Goal: Information Seeking & Learning: Learn about a topic

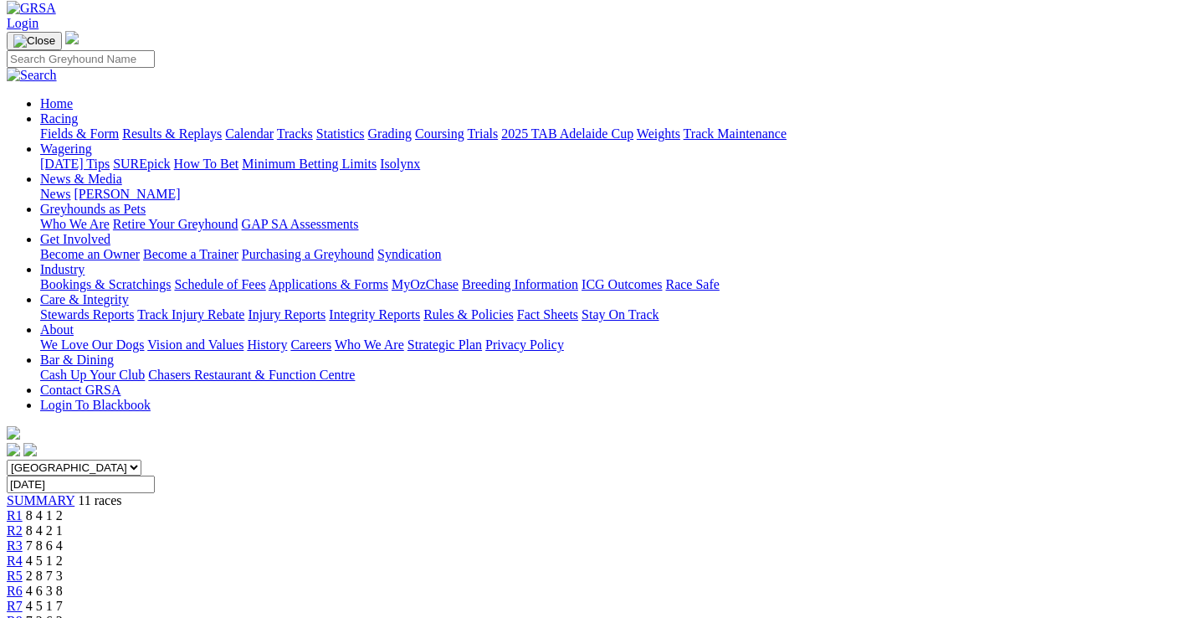
scroll to position [84, 0]
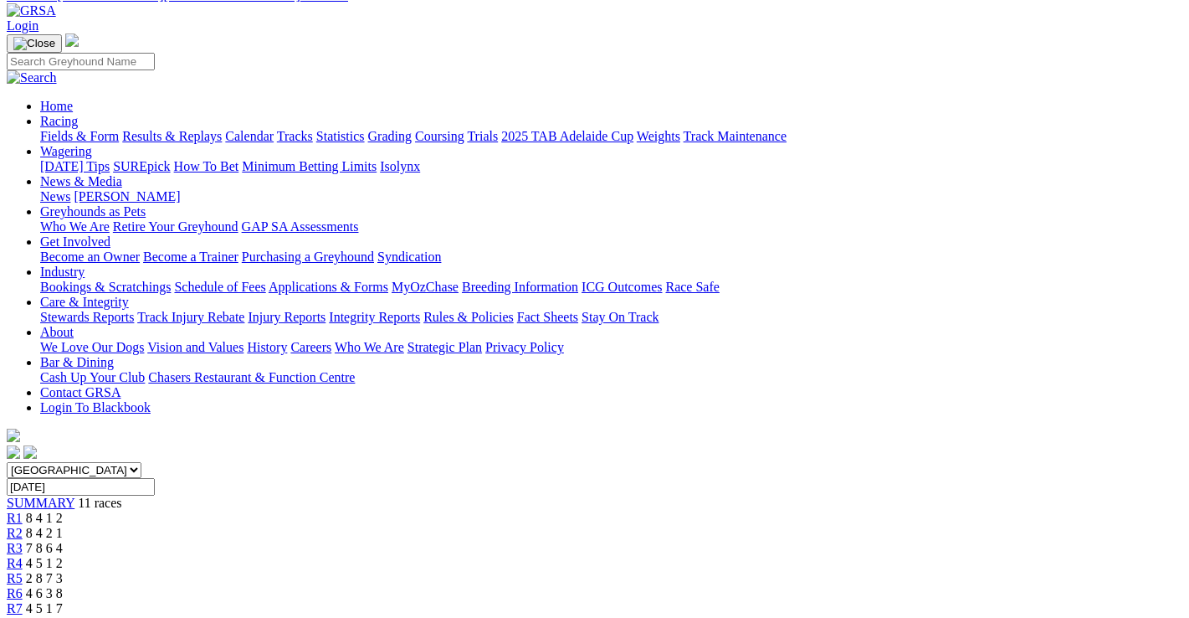
click at [63, 601] on span "4 5 1 7" at bounding box center [44, 608] width 37 height 14
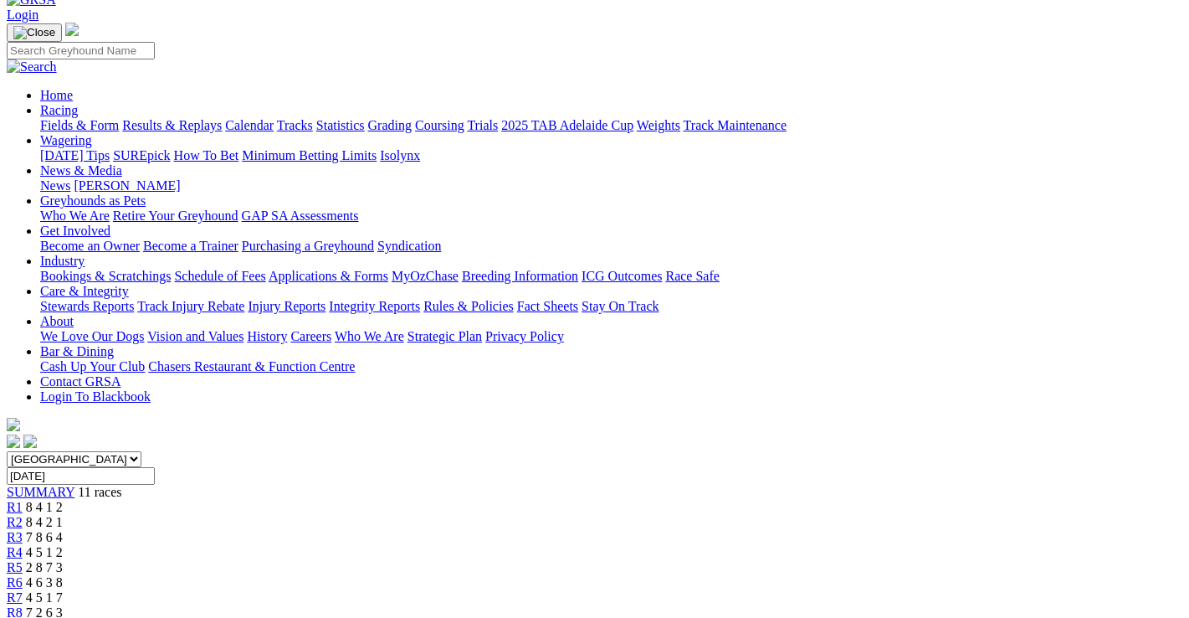
scroll to position [84, 0]
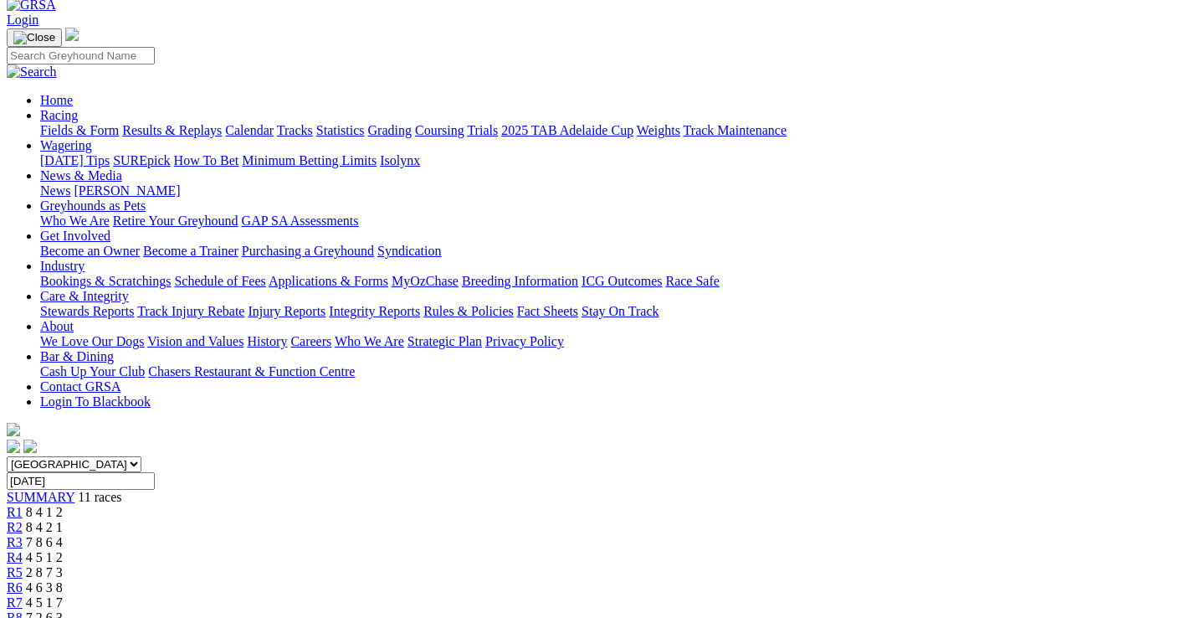
scroll to position [84, 0]
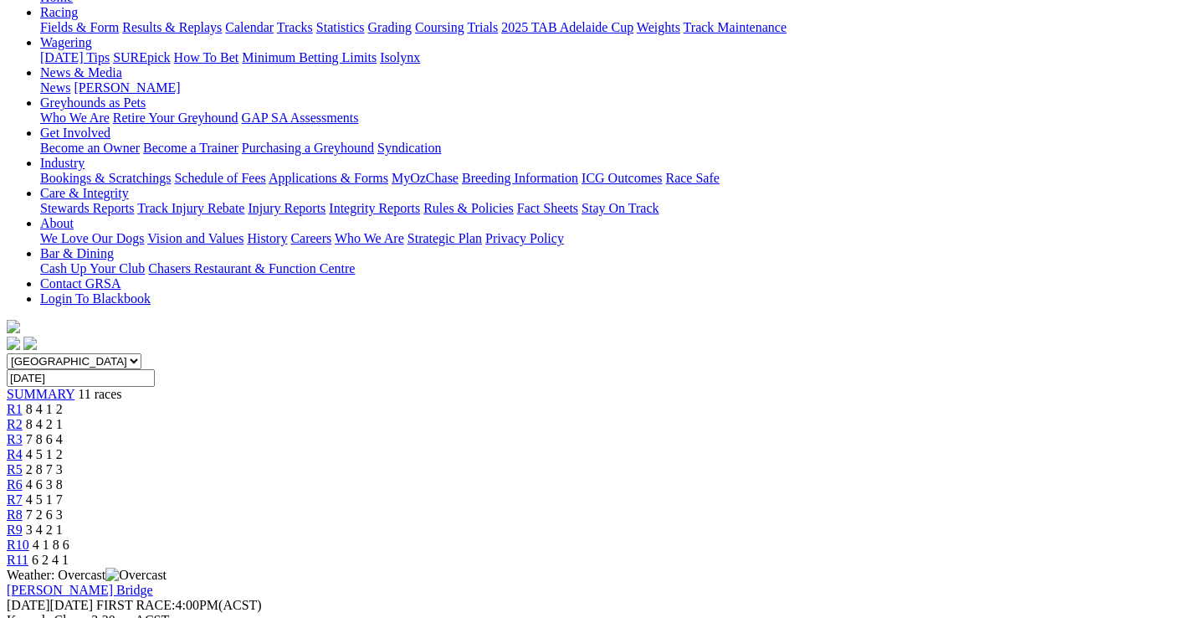
scroll to position [84, 0]
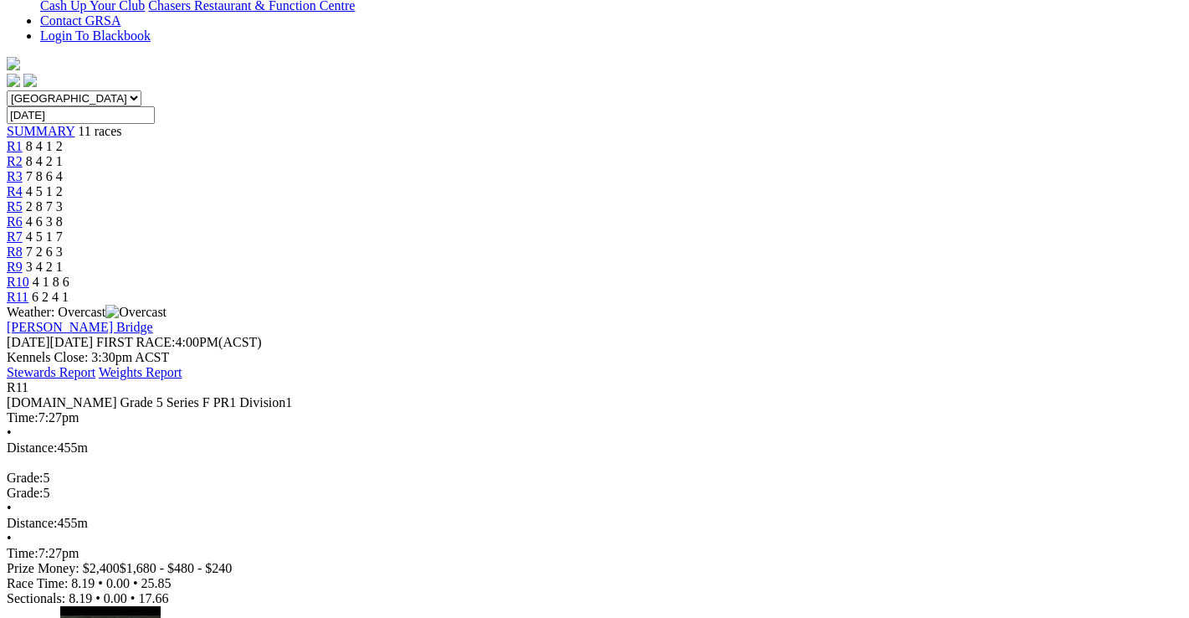
scroll to position [502, 0]
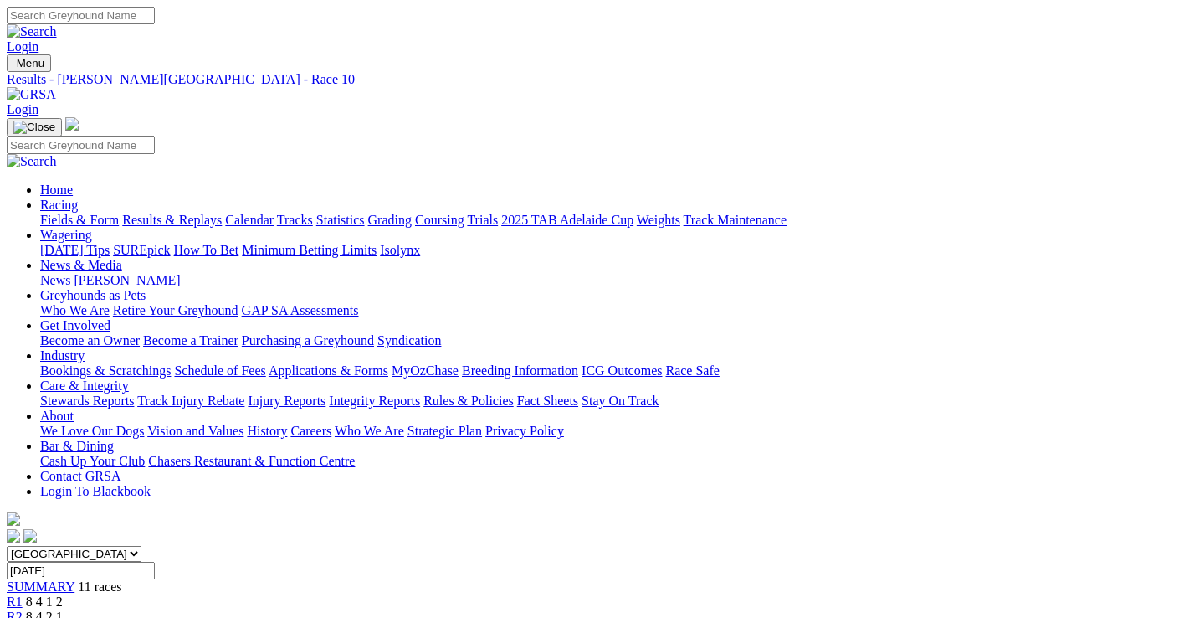
scroll to position [40, 0]
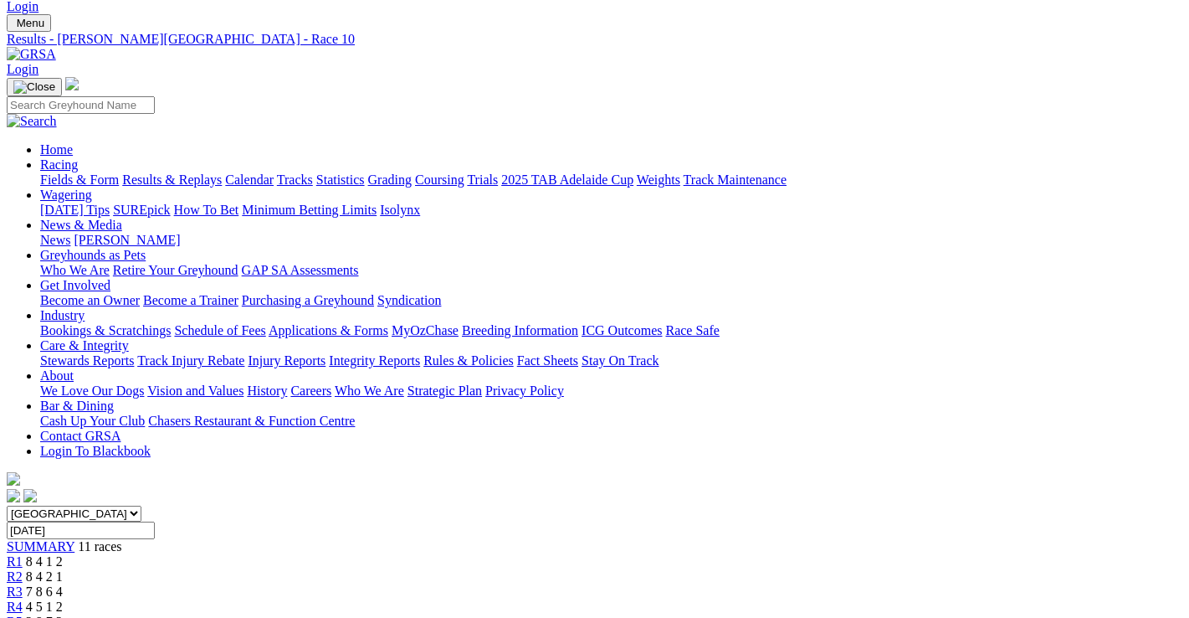
click at [51, 172] on link "Fields & Form" at bounding box center [79, 179] width 79 height 14
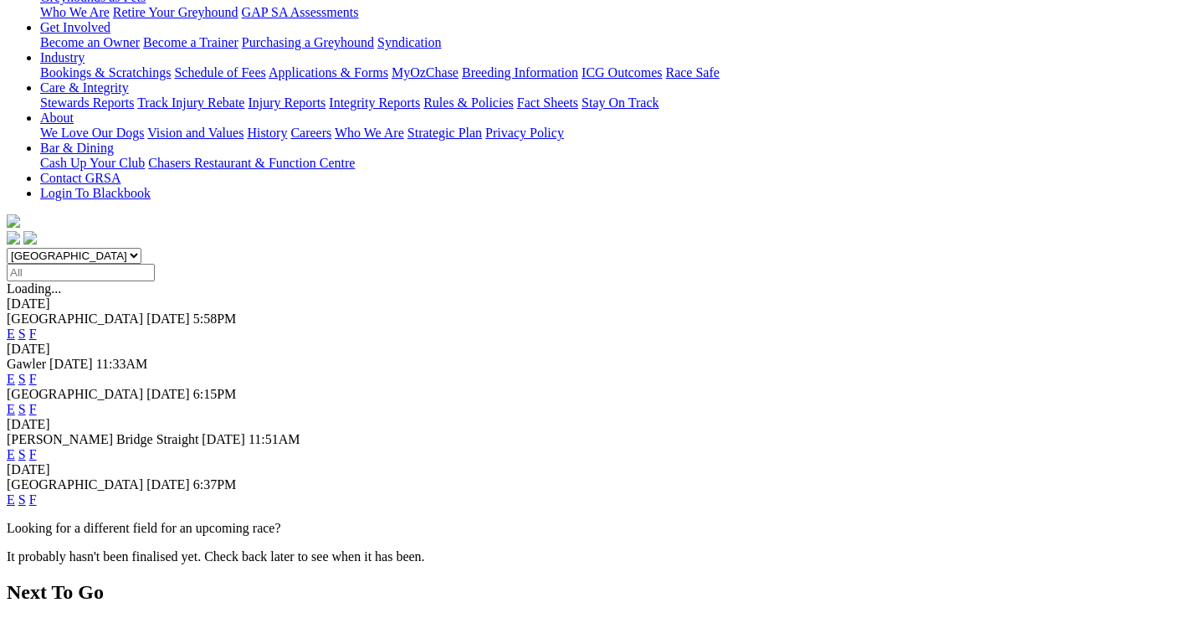
scroll to position [335, 0]
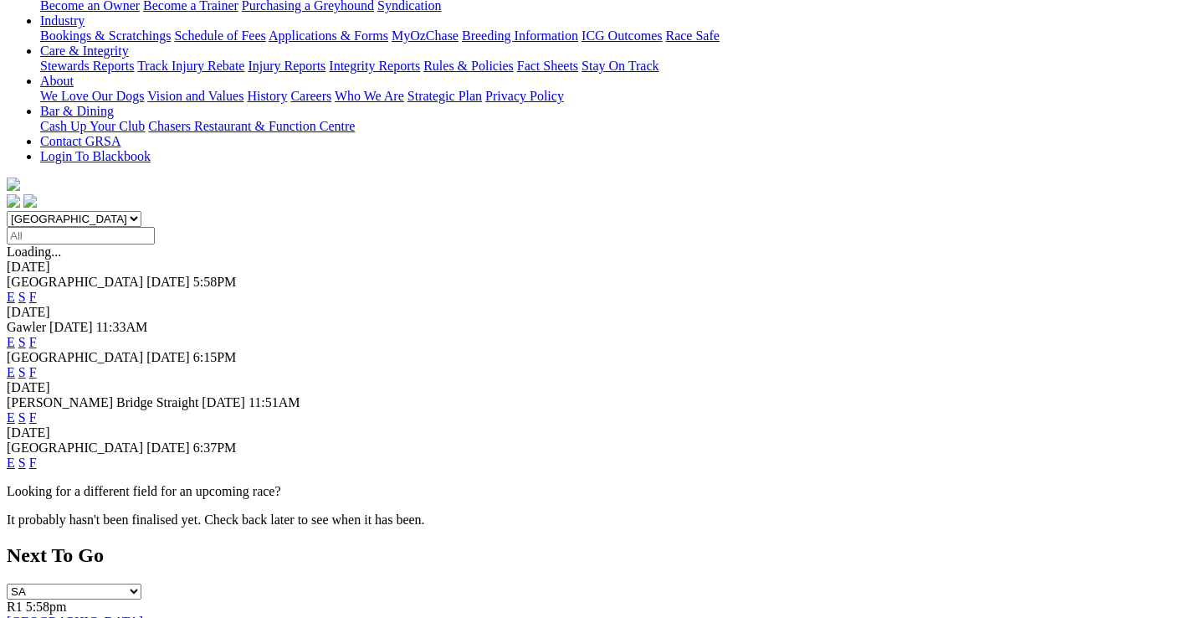
click at [37, 455] on link "F" at bounding box center [33, 462] width 8 height 14
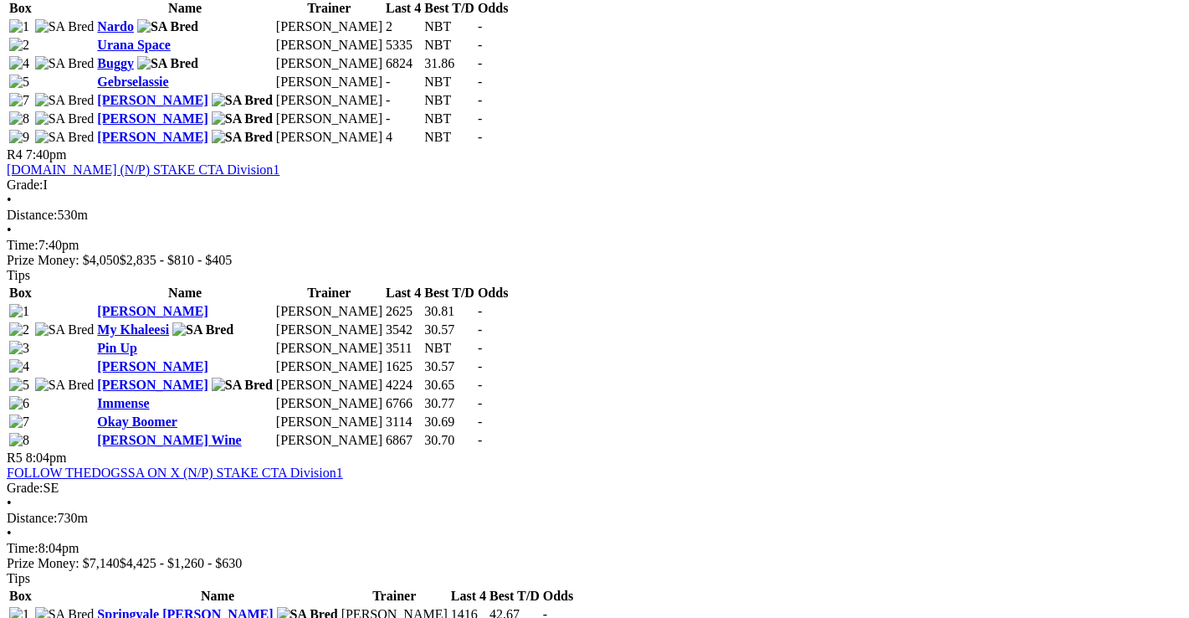
scroll to position [1590, 0]
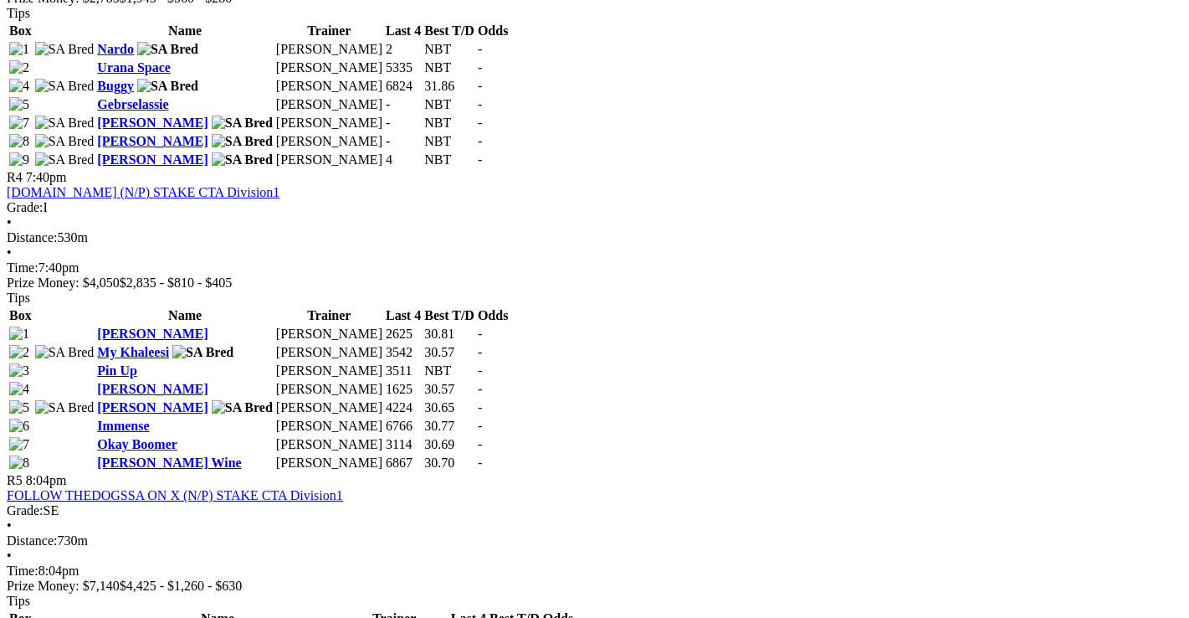
drag, startPoint x: 305, startPoint y: 64, endPoint x: 297, endPoint y: 55, distance: 12.4
drag, startPoint x: 297, startPoint y: 55, endPoint x: 43, endPoint y: 471, distance: 487.5
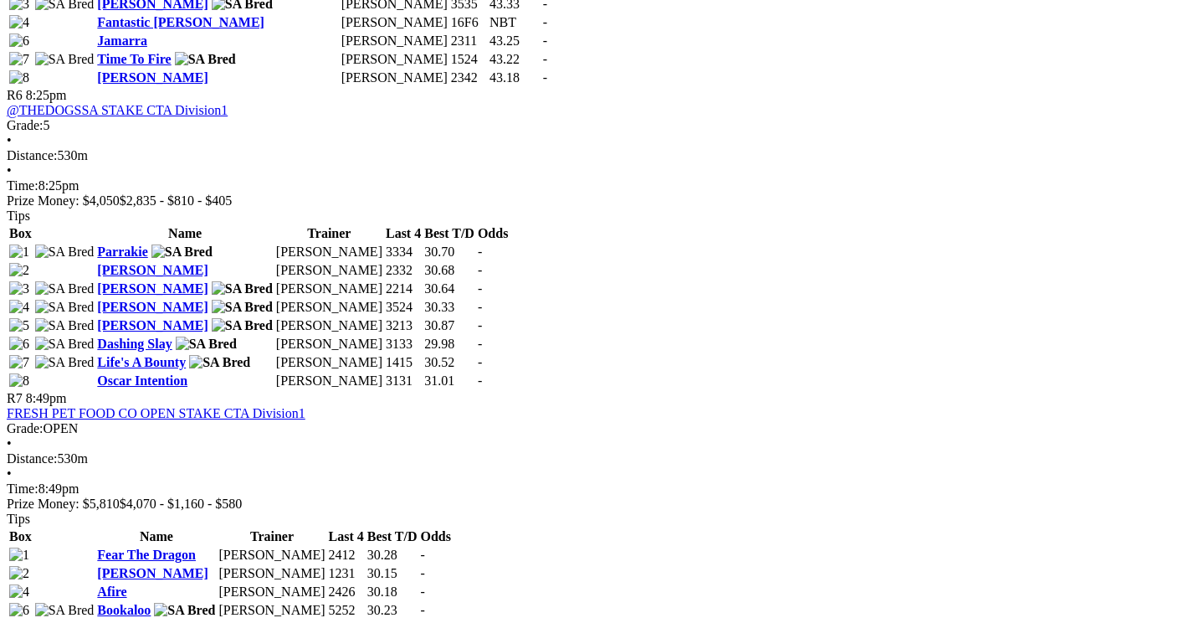
scroll to position [2427, 0]
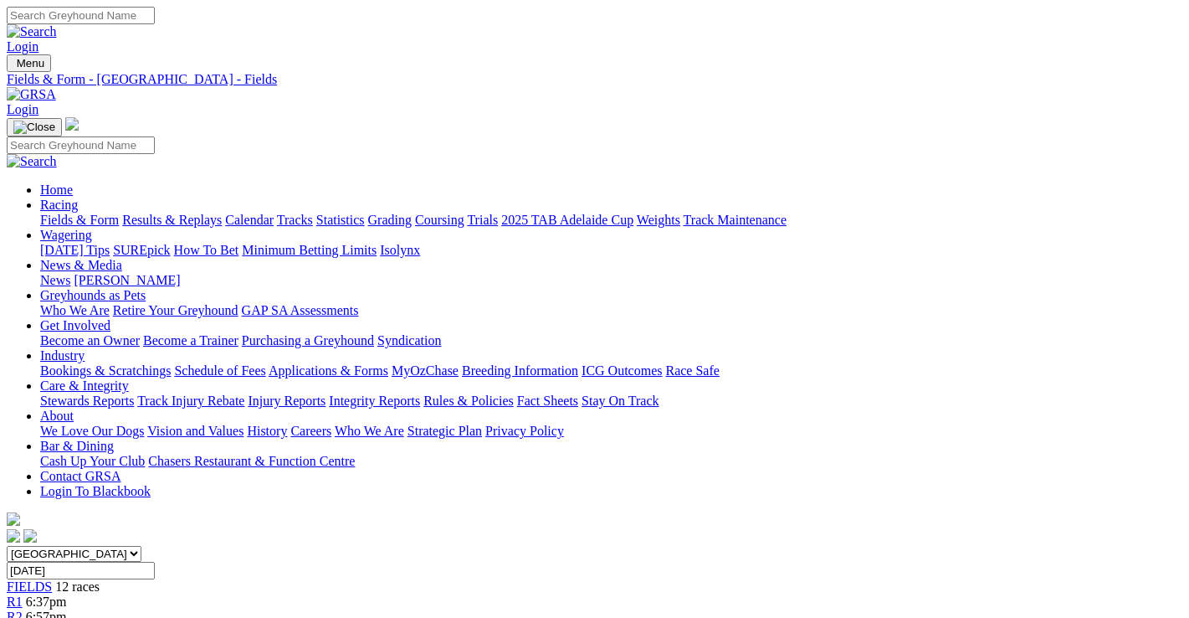
click at [47, 213] on link "Fields & Form" at bounding box center [79, 220] width 79 height 14
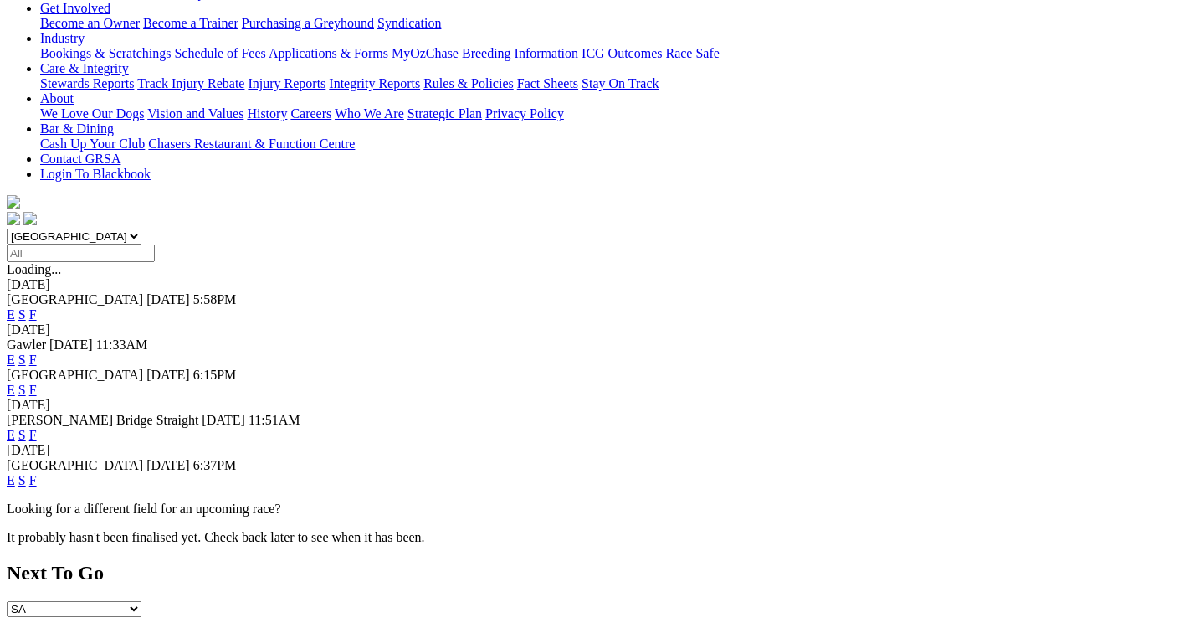
scroll to position [335, 0]
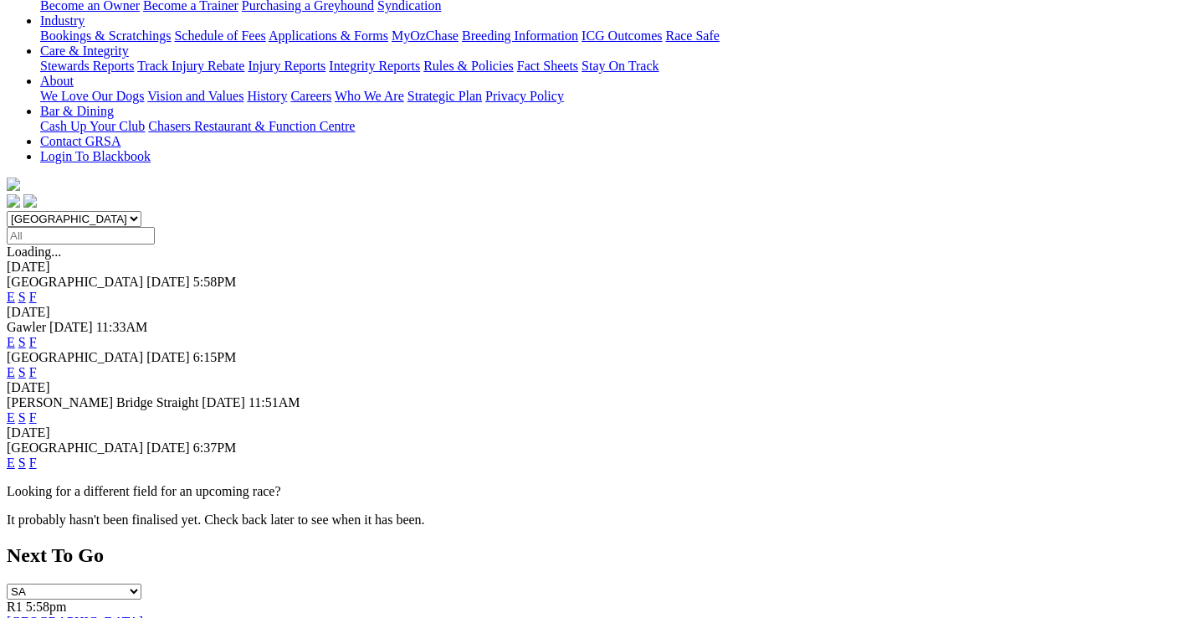
click at [37, 410] on link "F" at bounding box center [33, 417] width 8 height 14
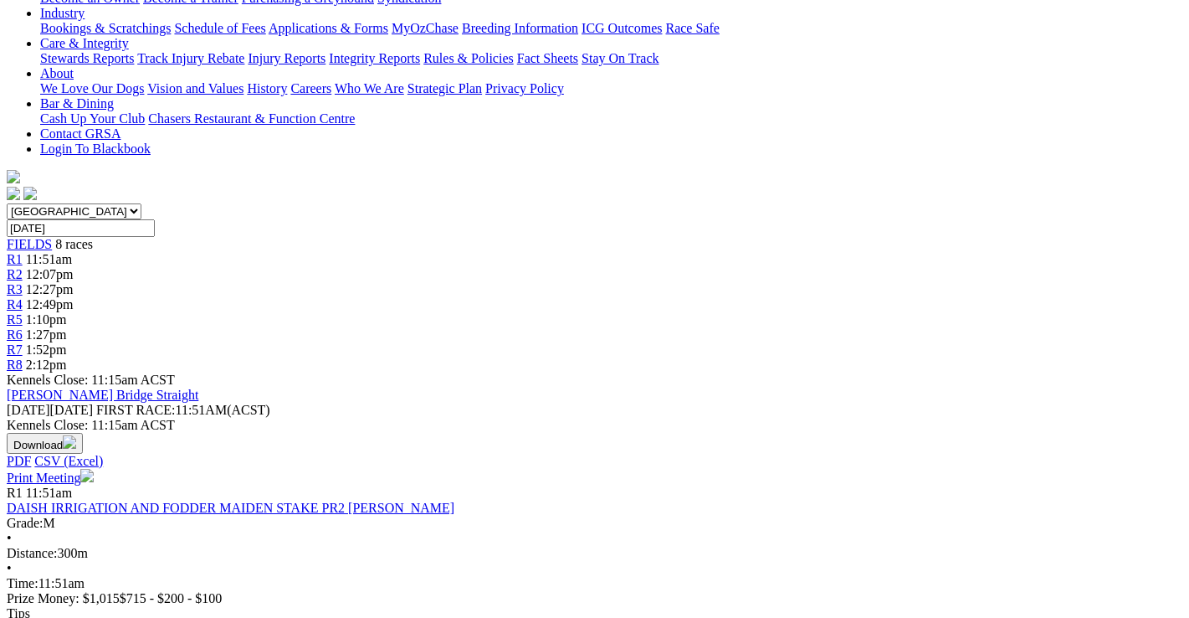
scroll to position [335, 0]
